Goal: Information Seeking & Learning: Find specific fact

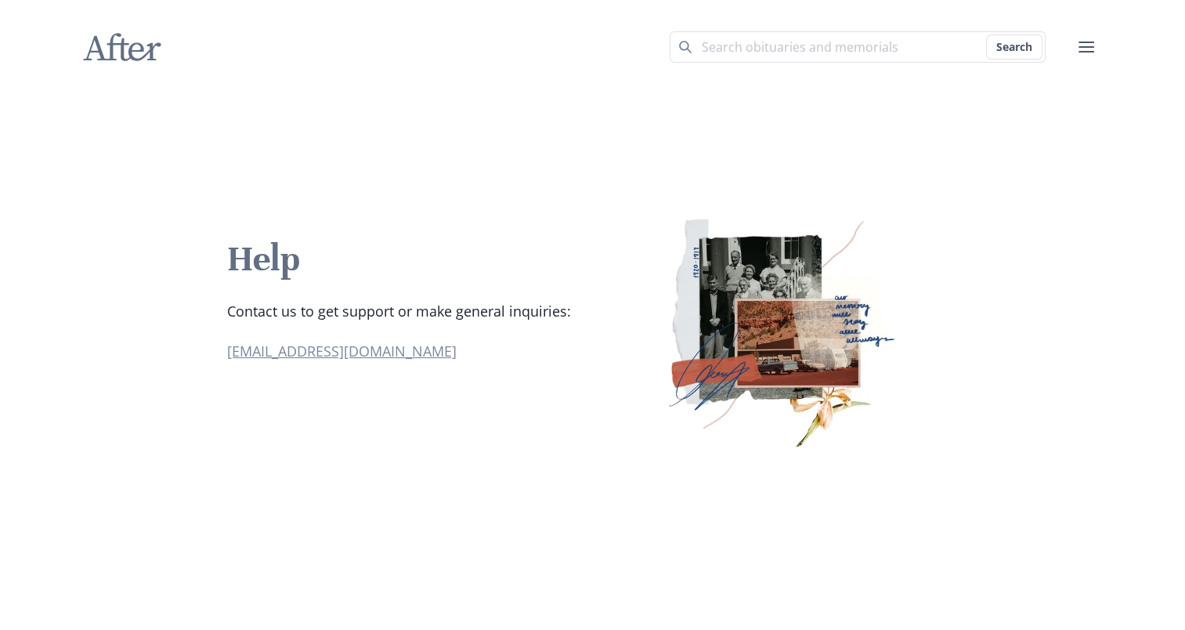
click at [260, 354] on link "[EMAIL_ADDRESS][DOMAIN_NAME]" at bounding box center [342, 351] width 230 height 19
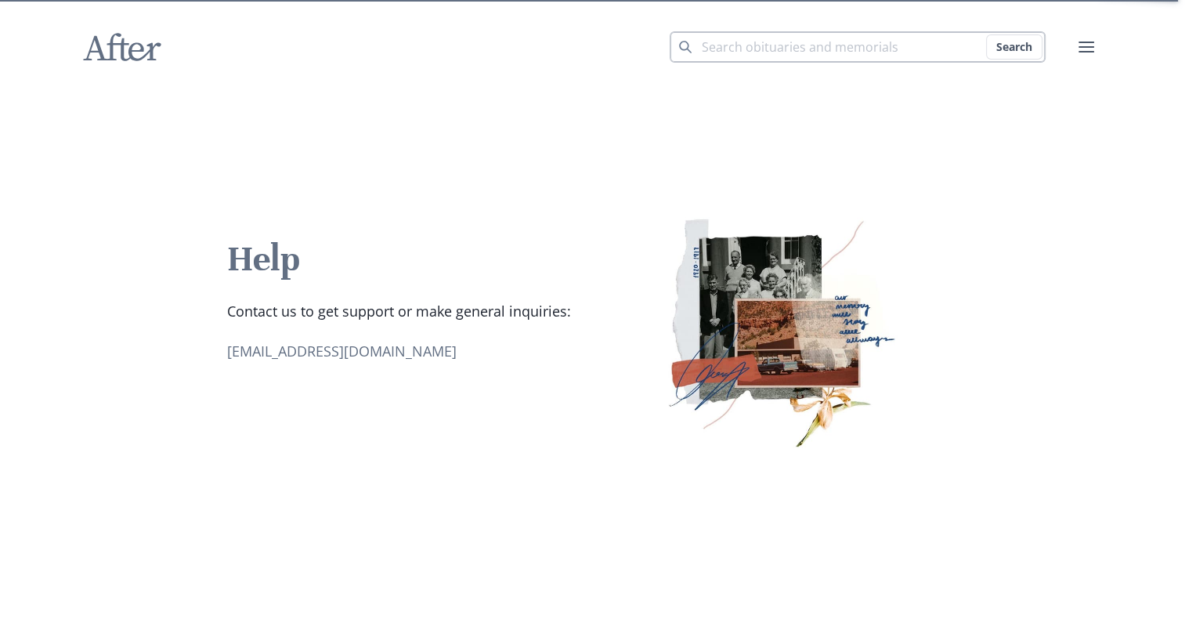
click at [868, 44] on input "Search term" at bounding box center [858, 46] width 376 height 31
type input "[PERSON_NAME]"
click at [986, 34] on button "Search" at bounding box center [1014, 46] width 56 height 25
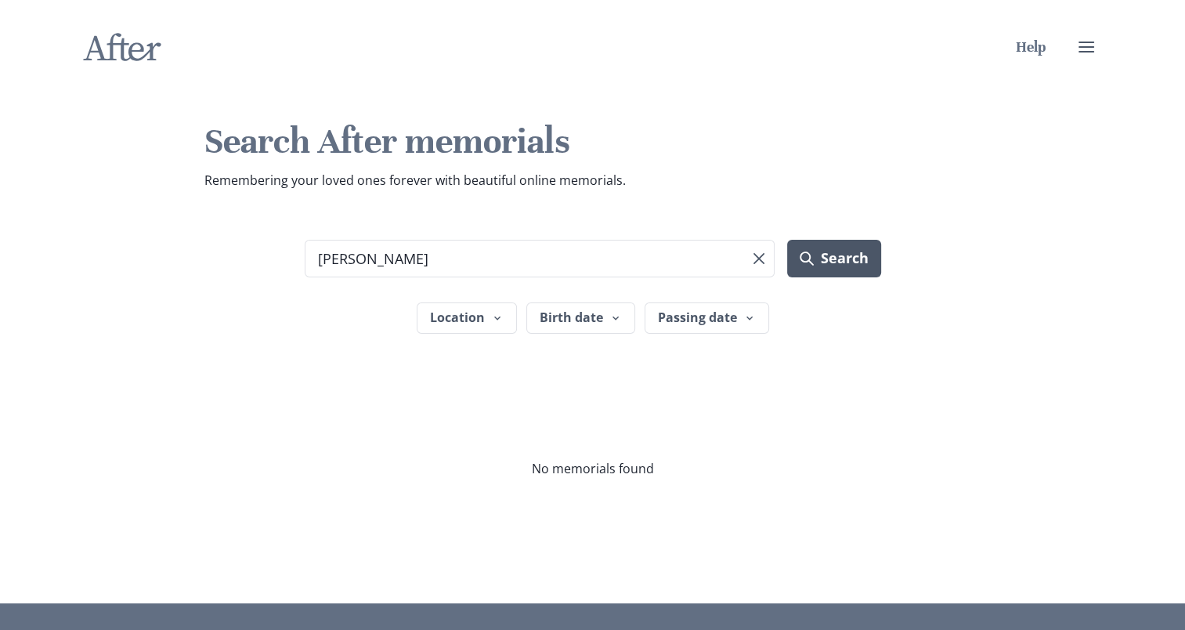
click at [834, 252] on button "Search" at bounding box center [833, 259] width 93 height 38
click at [483, 266] on input "[PERSON_NAME]" at bounding box center [540, 259] width 471 height 38
click at [787, 240] on button "Search" at bounding box center [833, 259] width 93 height 38
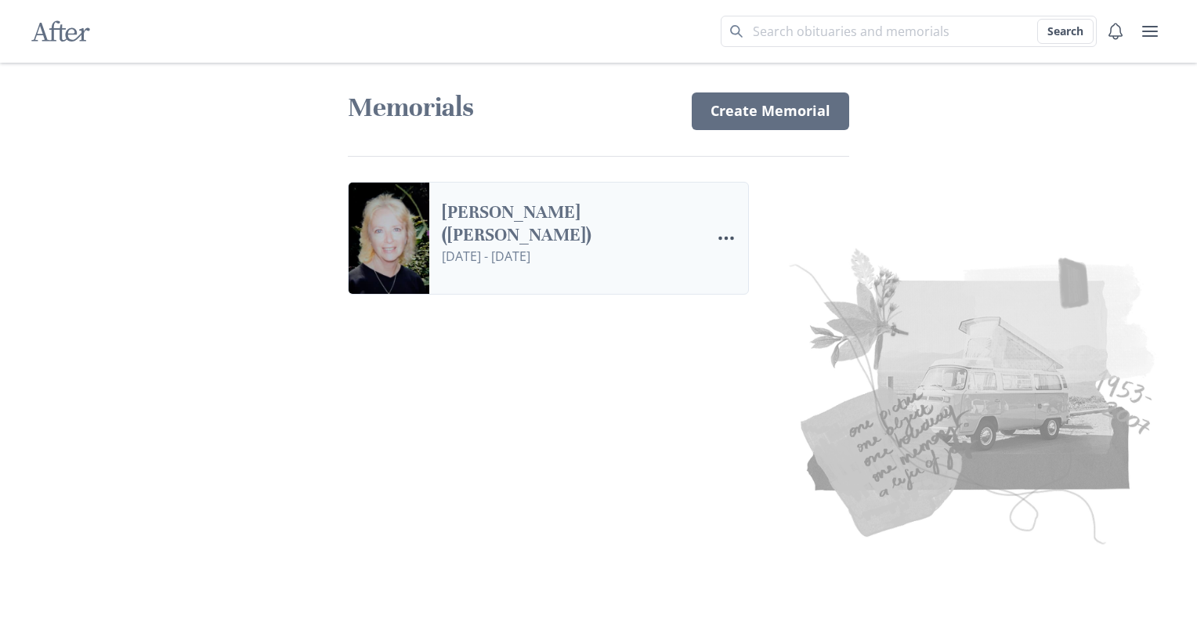
click at [563, 219] on link "Caroline Kay Hammar (Smith)" at bounding box center [570, 223] width 256 height 45
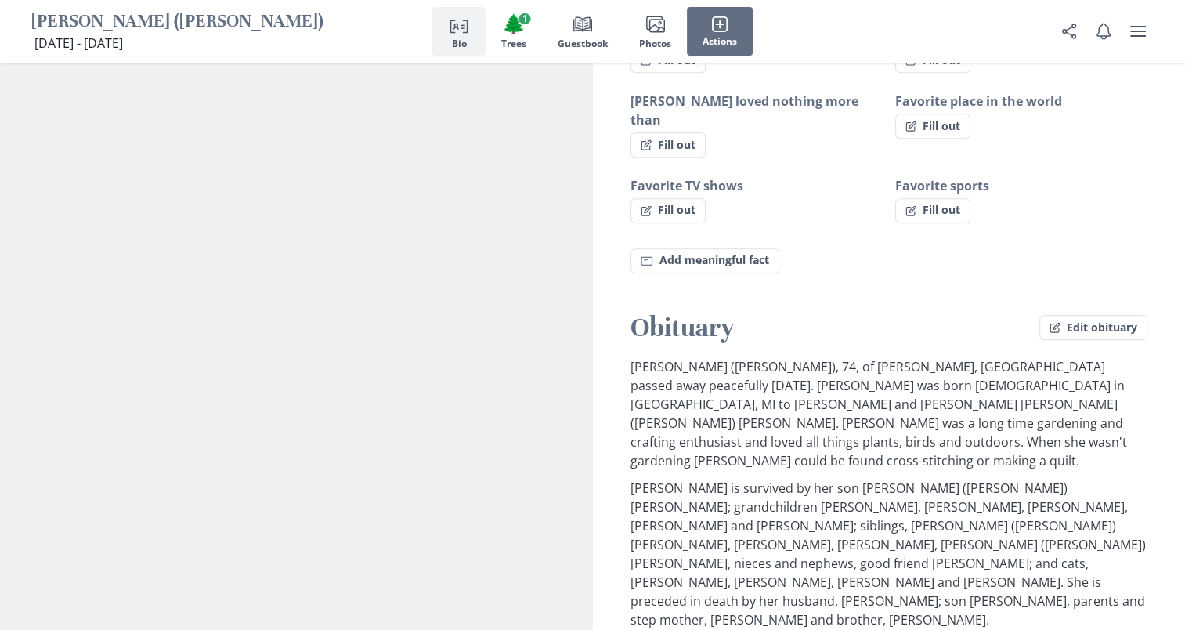
scroll to position [1175, 0]
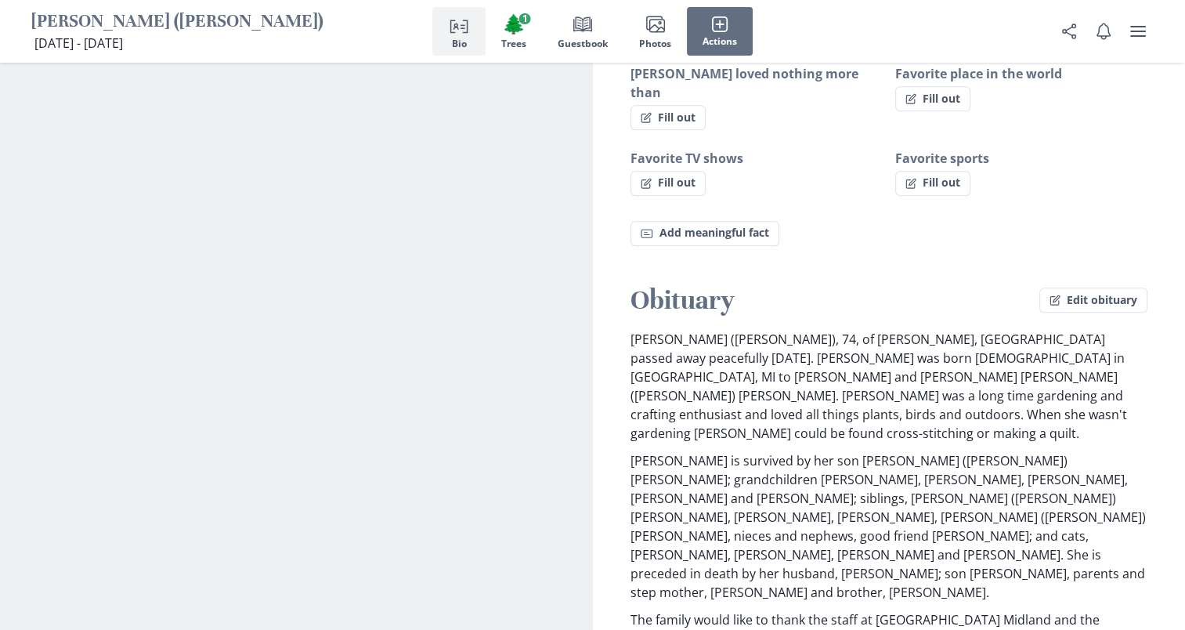
click at [628, 311] on div "Obituary Edit obituary Caroline Kay Hammar (Smith), 74, of Harrison, MI passed …" at bounding box center [889, 499] width 593 height 430
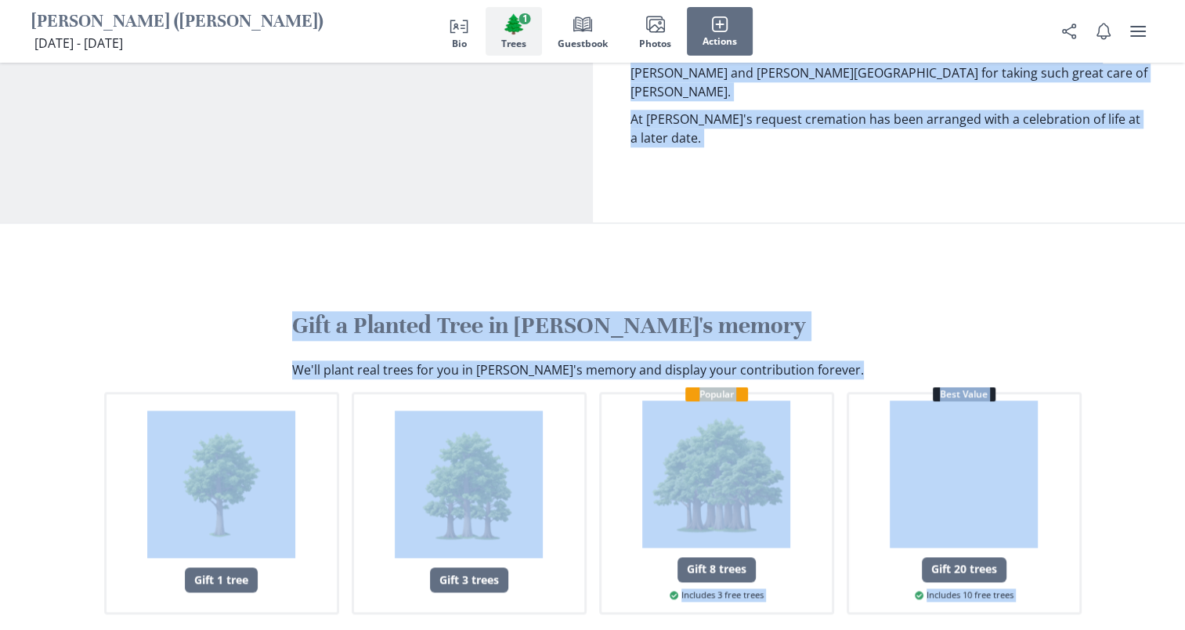
scroll to position [2037, 0]
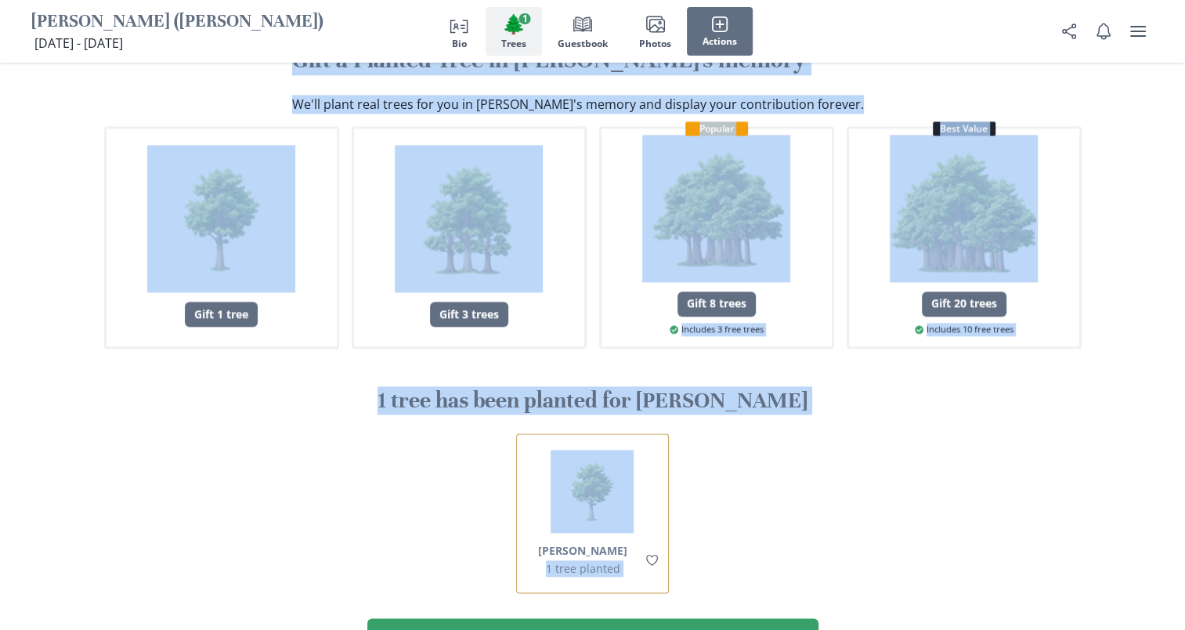
drag, startPoint x: 744, startPoint y: 342, endPoint x: 1124, endPoint y: 653, distance: 492.2
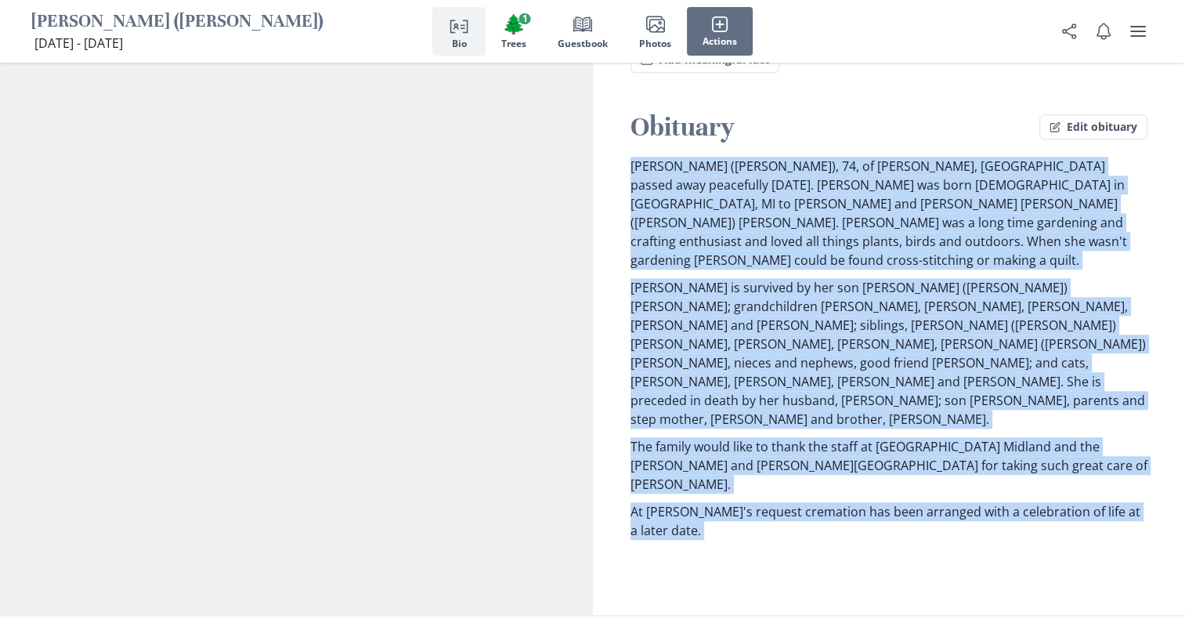
scroll to position [1254, 0]
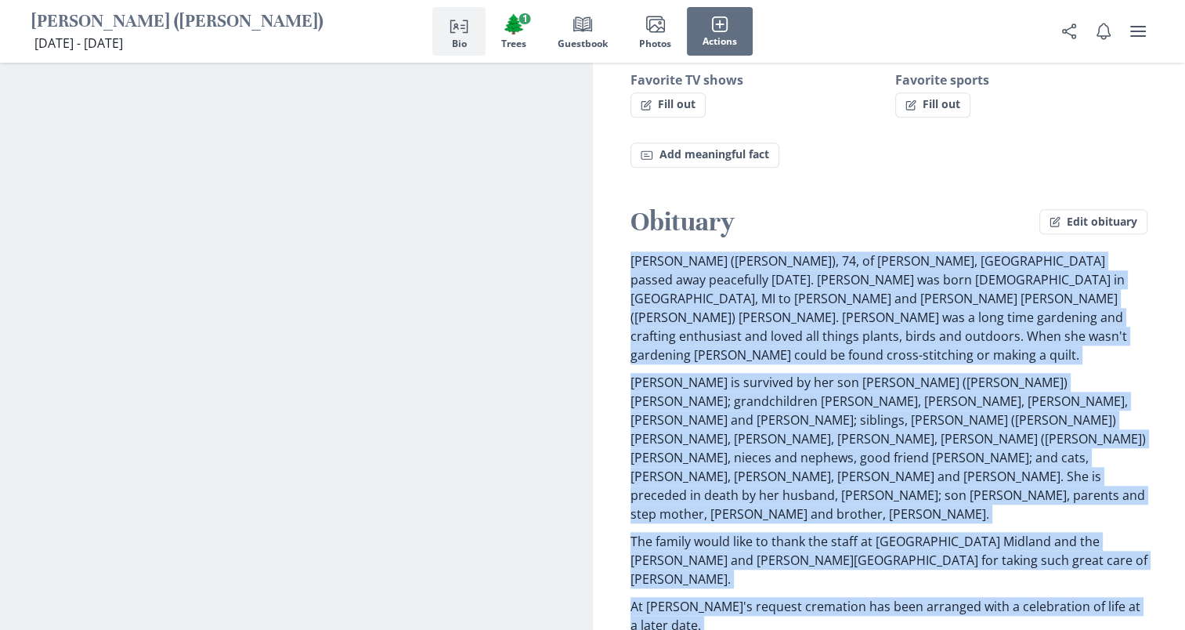
click at [936, 373] on p "Caroline is survived by her son Derek (Christina) Zinn; grandchildren Keenan, T…" at bounding box center [890, 448] width 518 height 150
drag, startPoint x: 621, startPoint y: 233, endPoint x: 1124, endPoint y: 523, distance: 581.0
click at [1124, 523] on div "Obituary Edit obituary Caroline Kay Hammar (Smith), 74, of Harrison, MI passed …" at bounding box center [889, 420] width 593 height 430
copy div "Caroline Kay Hammar (Smith), 74, of Harrison, MI passed away peacefully August …"
